Goal: Information Seeking & Learning: Learn about a topic

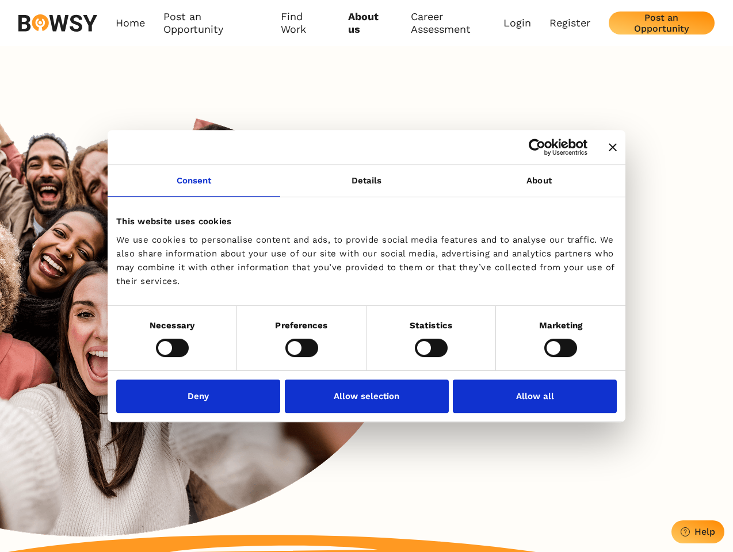
click at [608, 148] on icon "Close banner" at bounding box center [612, 147] width 8 height 8
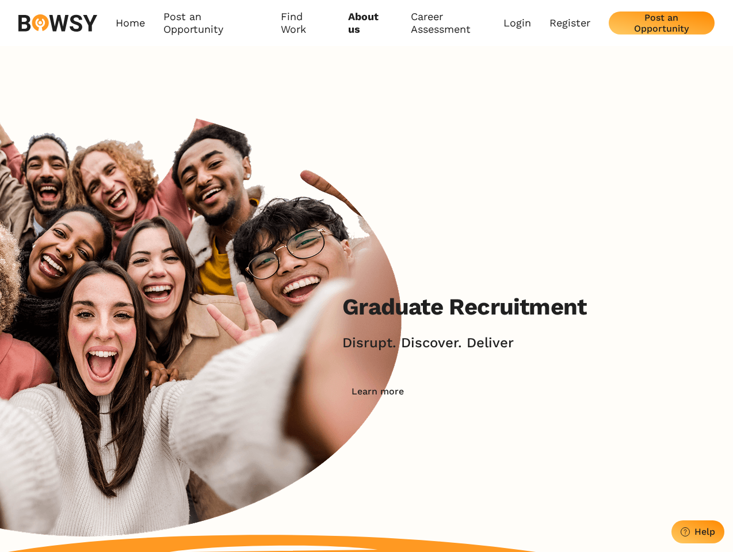
click at [194, 187] on link "Consent" at bounding box center [194, 181] width 173 height 32
click at [366, 187] on img at bounding box center [207, 348] width 414 height 604
click at [539, 187] on div "Graduate Recruitment Disrupt. Discover. Deliver Learn more" at bounding box center [366, 348] width 733 height 604
click at [172, 347] on img at bounding box center [207, 348] width 414 height 604
click at [301, 347] on img at bounding box center [207, 348] width 414 height 604
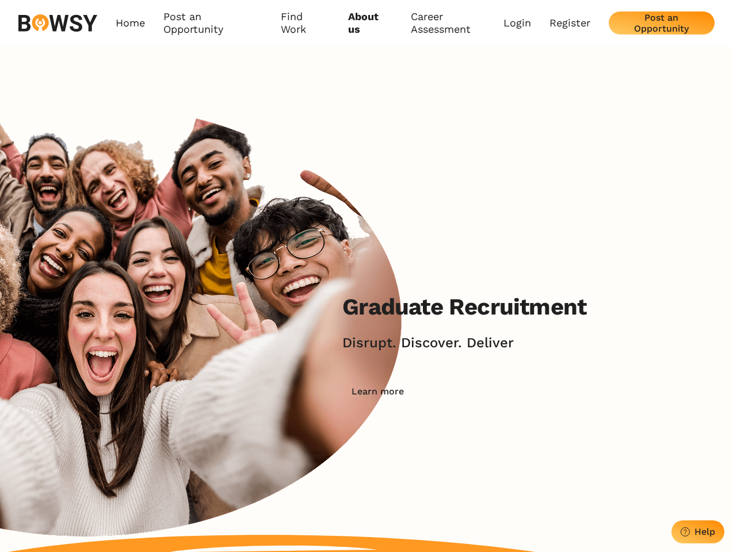
click at [431, 347] on h2 "Disrupt. Discover. Deliver" at bounding box center [433, 343] width 183 height 17
click at [560, 347] on div "Graduate Recruitment Disrupt. Discover. Deliver Learn more" at bounding box center [464, 348] width 244 height 110
click at [201, 396] on img at bounding box center [207, 348] width 414 height 604
click at [366, 396] on div "Learn more" at bounding box center [377, 391] width 52 height 11
